Goal: Task Accomplishment & Management: Understand process/instructions

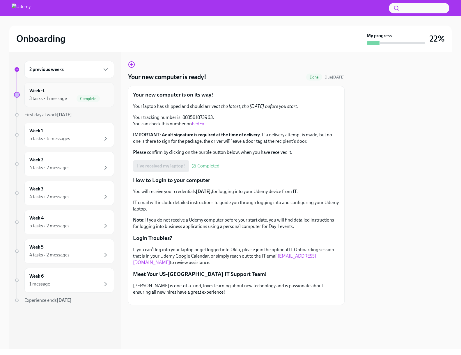
click at [56, 92] on div "Week -1 3 tasks • 1 message Complete" at bounding box center [69, 95] width 80 height 15
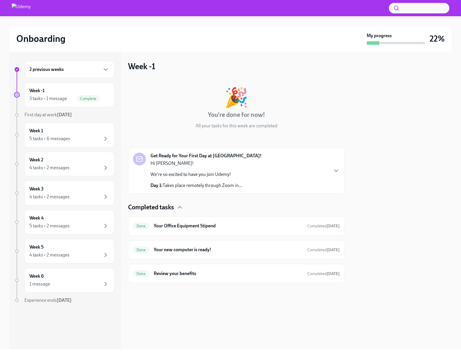
click at [342, 171] on div "Get Ready for Your First Day at [GEOGRAPHIC_DATA]! Hi [PERSON_NAME]! We're so e…" at bounding box center [236, 171] width 216 height 46
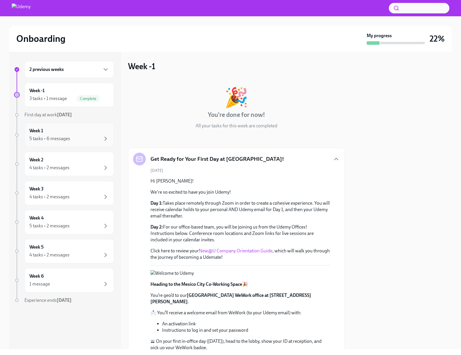
click at [57, 137] on div "5 tasks • 6 messages" at bounding box center [49, 139] width 41 height 6
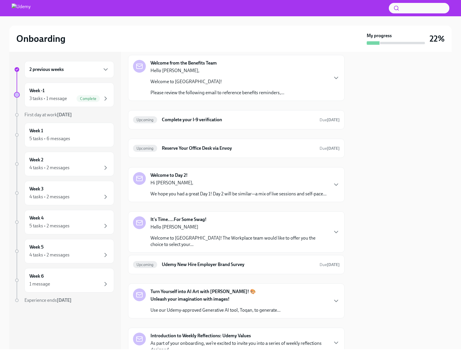
scroll to position [124, 0]
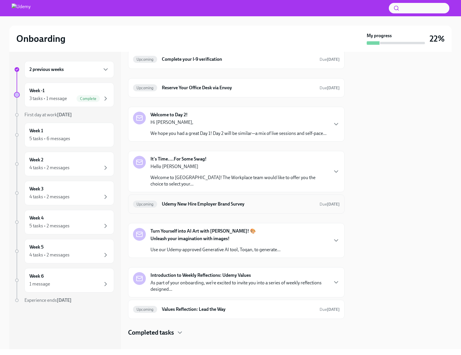
click at [219, 201] on div "Upcoming Udemy New Hire Employer Brand Survey Due [DATE]" at bounding box center [236, 204] width 207 height 9
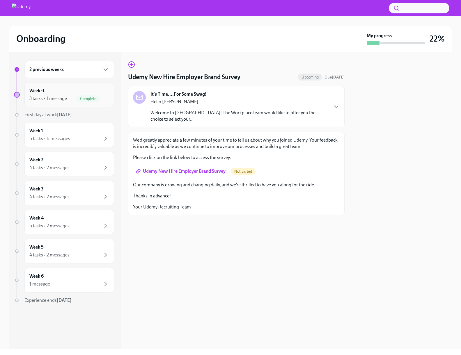
click at [48, 96] on div "3 tasks • 1 message" at bounding box center [48, 98] width 38 height 6
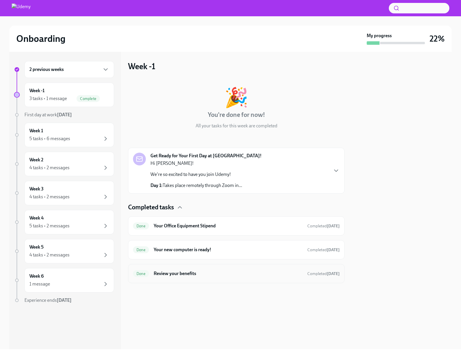
click at [197, 274] on h6 "Review your benefits" at bounding box center [228, 274] width 149 height 6
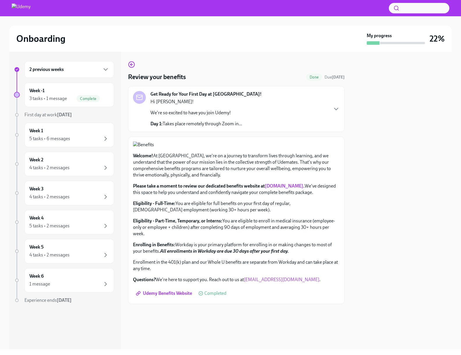
scroll to position [84, 0]
click at [58, 97] on div "3 tasks • 1 message" at bounding box center [48, 98] width 38 height 6
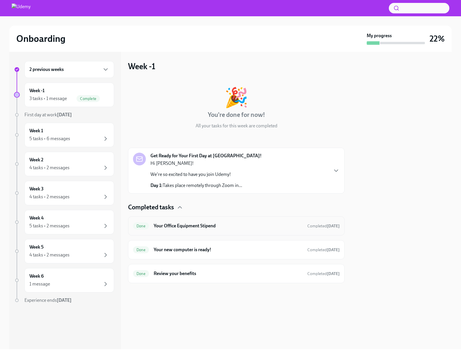
click at [206, 227] on h6 "Your Office Equipment Stipend" at bounding box center [228, 226] width 149 height 6
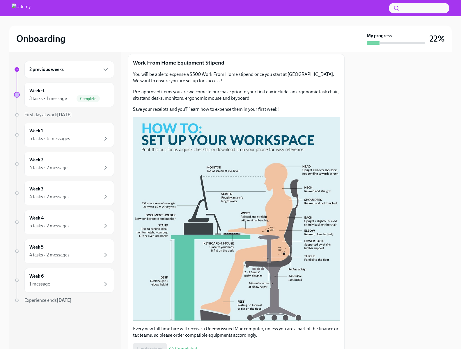
scroll to position [61, 0]
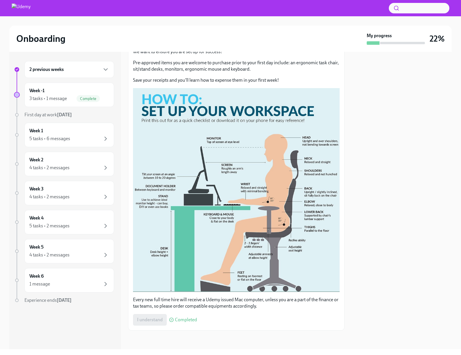
click at [60, 72] on h6 "2 previous weeks" at bounding box center [46, 69] width 34 height 6
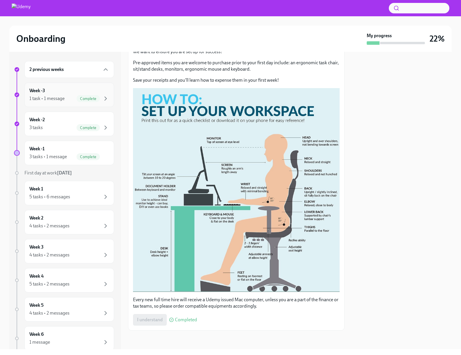
click at [50, 98] on div "1 task • 1 message" at bounding box center [46, 98] width 35 height 6
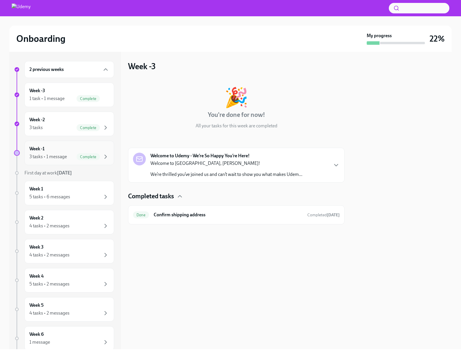
click at [60, 148] on div "Week -1 3 tasks • 1 message Complete" at bounding box center [69, 153] width 80 height 15
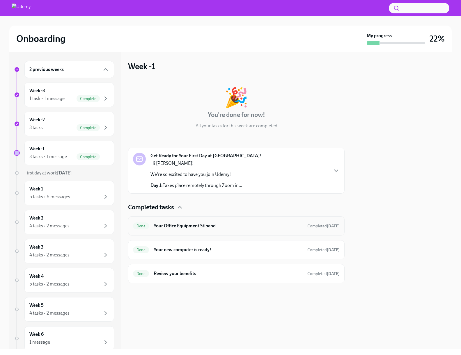
click at [212, 226] on h6 "Your Office Equipment Stipend" at bounding box center [228, 226] width 149 height 6
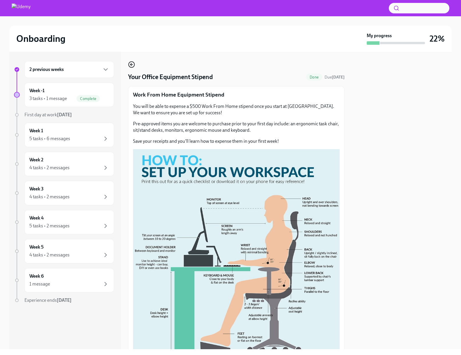
click at [133, 66] on icon "button" at bounding box center [131, 64] width 7 height 7
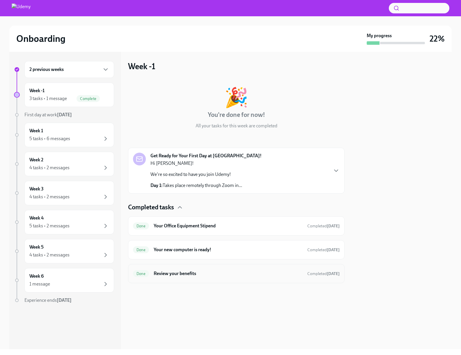
click at [190, 276] on h6 "Review your benefits" at bounding box center [228, 274] width 149 height 6
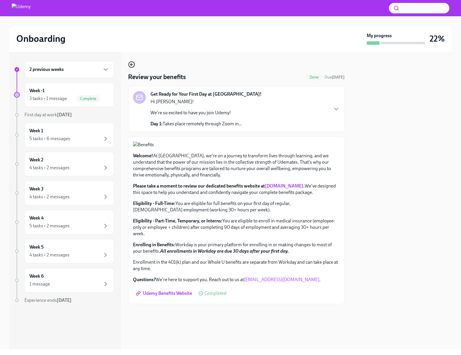
click at [130, 64] on icon "button" at bounding box center [131, 64] width 7 height 7
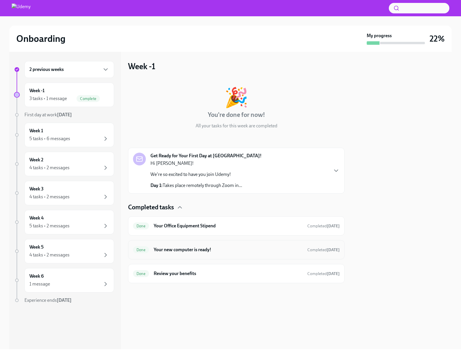
click at [171, 246] on div "Done Your new computer is ready! Completed [DATE]" at bounding box center [236, 249] width 207 height 9
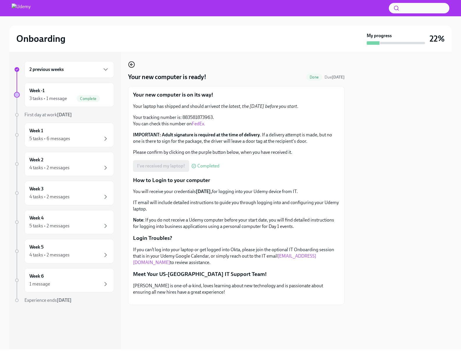
click at [133, 67] on icon "button" at bounding box center [131, 64] width 7 height 7
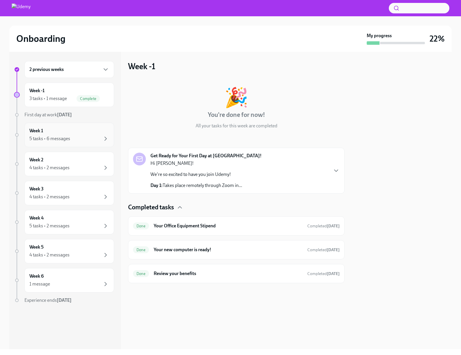
click at [76, 139] on div "5 tasks • 6 messages" at bounding box center [69, 138] width 80 height 7
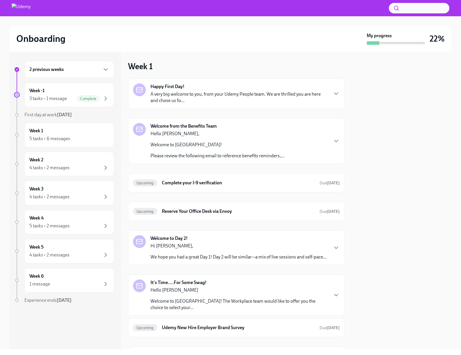
click at [194, 99] on p "A very big welcome to you, from your Udemy People team. We are thrilled you are…" at bounding box center [238, 97] width 177 height 13
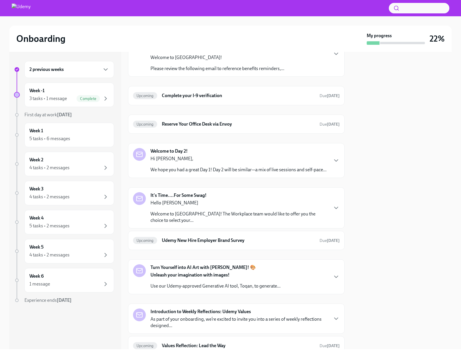
scroll to position [291, 0]
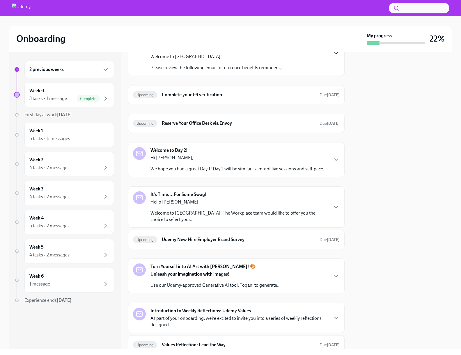
click at [334, 56] on icon "button" at bounding box center [336, 52] width 7 height 7
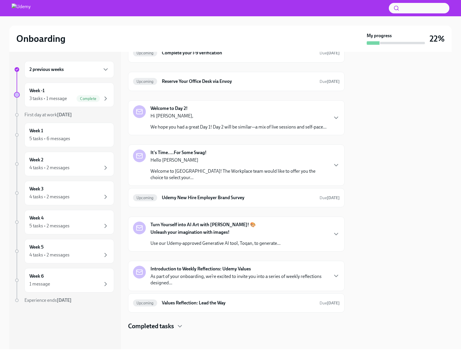
scroll to position [816, 0]
click at [180, 156] on strong "It's Time....For Some Swag!" at bounding box center [178, 153] width 56 height 6
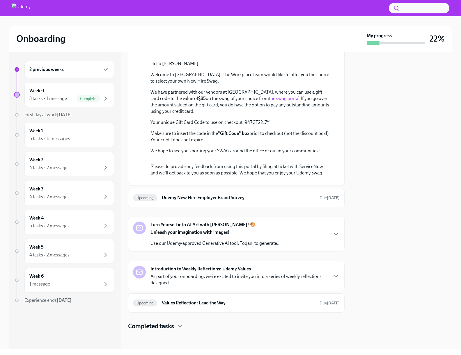
scroll to position [934, 0]
drag, startPoint x: 276, startPoint y: 178, endPoint x: 249, endPoint y: 184, distance: 27.8
click at [247, 154] on div "Hello [PERSON_NAME] Welcome to [GEOGRAPHIC_DATA]! The Workplace team would like…" at bounding box center [240, 108] width 180 height 94
click at [270, 126] on p "Your unique Gift Card Code to use on checkout: 947GT2217Y" at bounding box center [240, 122] width 180 height 6
drag, startPoint x: 263, startPoint y: 183, endPoint x: 245, endPoint y: 184, distance: 18.1
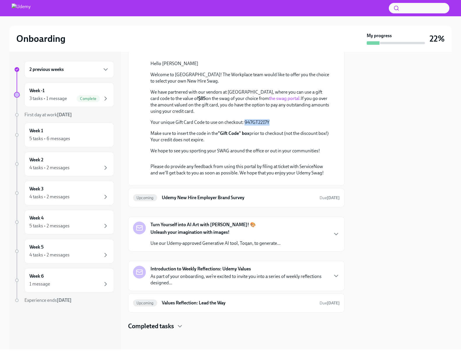
click at [245, 126] on p "Your unique Gift Card Code to use on checkout: 947GT2217Y" at bounding box center [240, 122] width 180 height 6
copy p "947GT2217Y"
click at [269, 101] on link "the swag portal." at bounding box center [285, 99] width 32 height 6
